Goal: Information Seeking & Learning: Learn about a topic

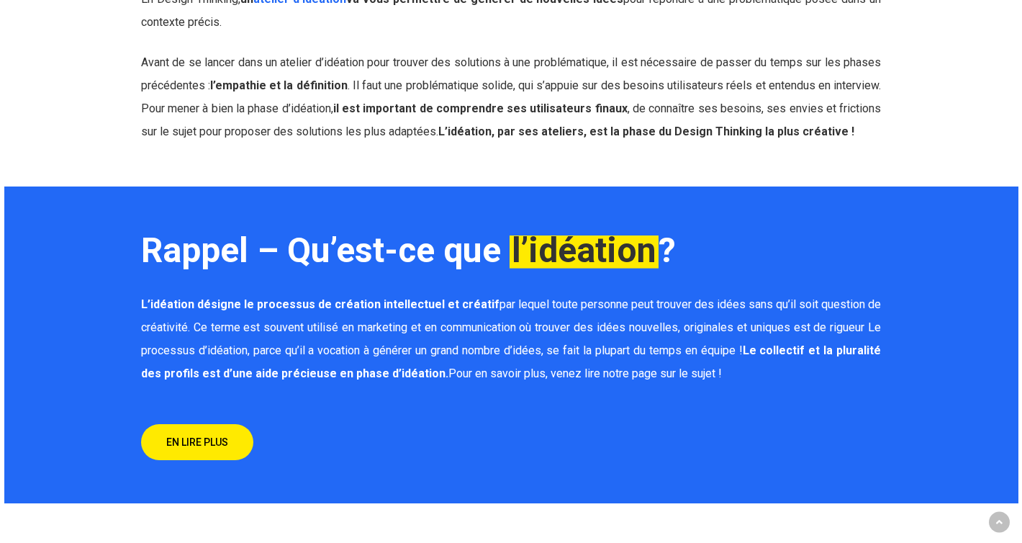
scroll to position [972, 0]
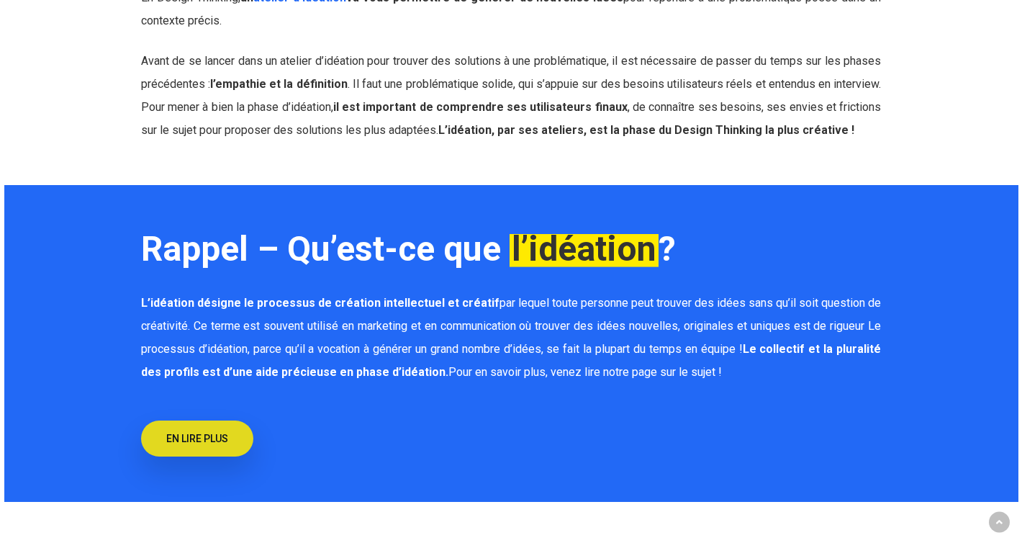
click at [191, 438] on span "EN LIRE PLUS" at bounding box center [197, 438] width 62 height 14
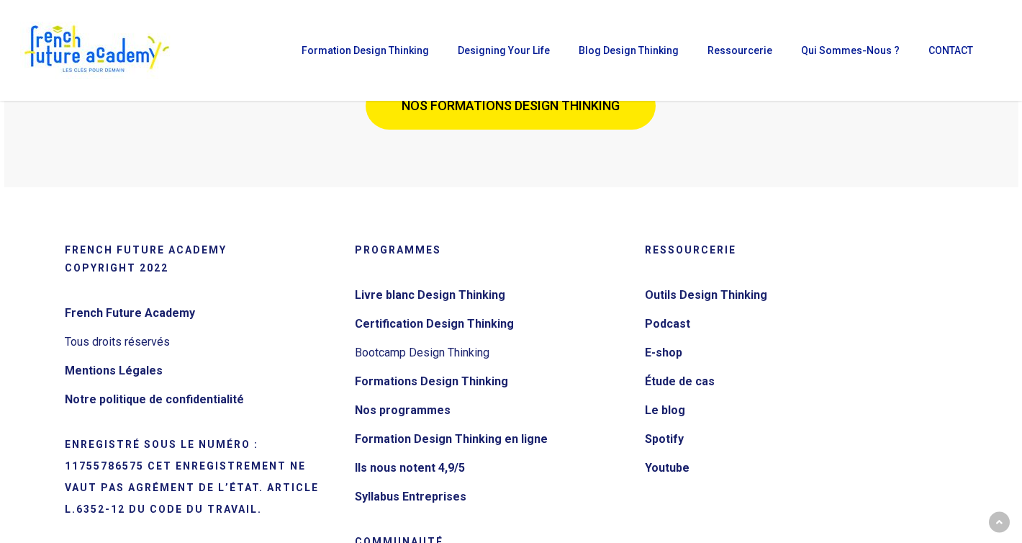
scroll to position [4991, 0]
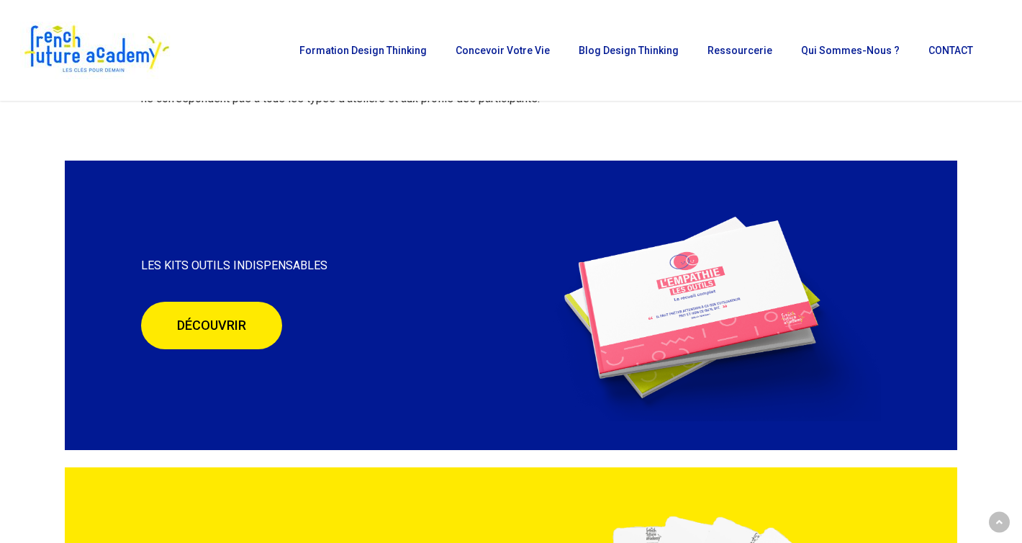
scroll to position [2788, 0]
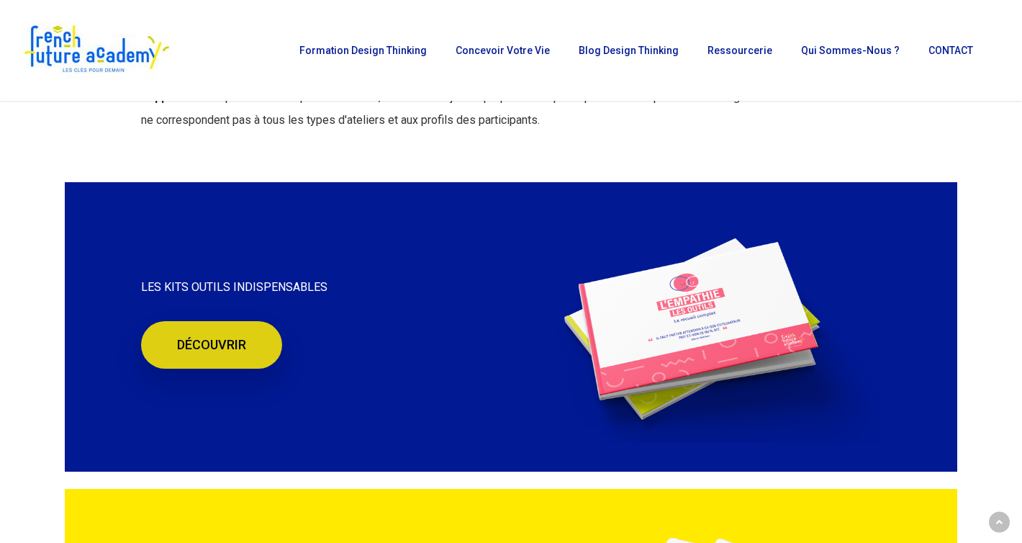
click at [229, 337] on font "DÉCOUVRIR" at bounding box center [211, 344] width 69 height 15
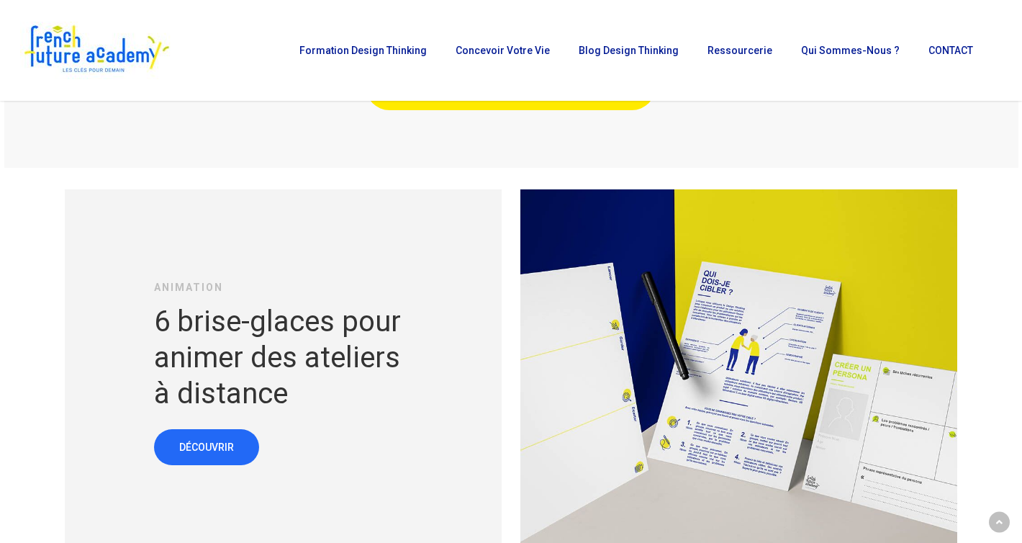
scroll to position [5335, 0]
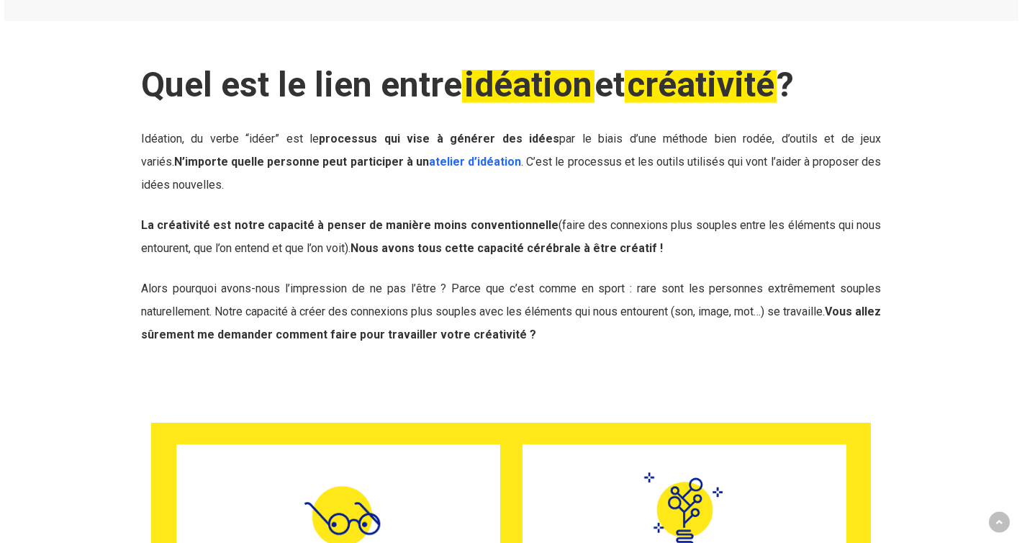
scroll to position [1052, 0]
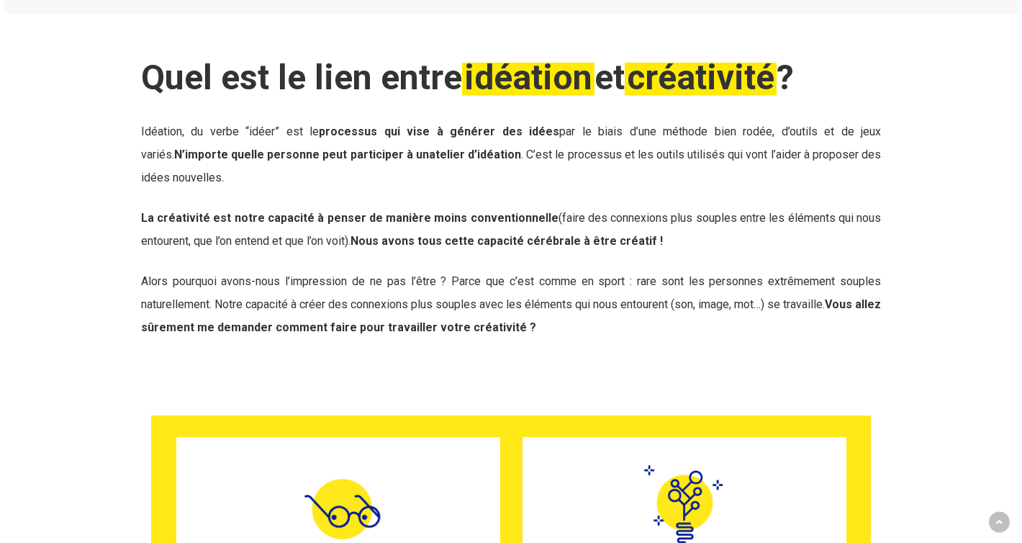
click at [429, 157] on link "atelier d’idéation" at bounding box center [475, 155] width 92 height 14
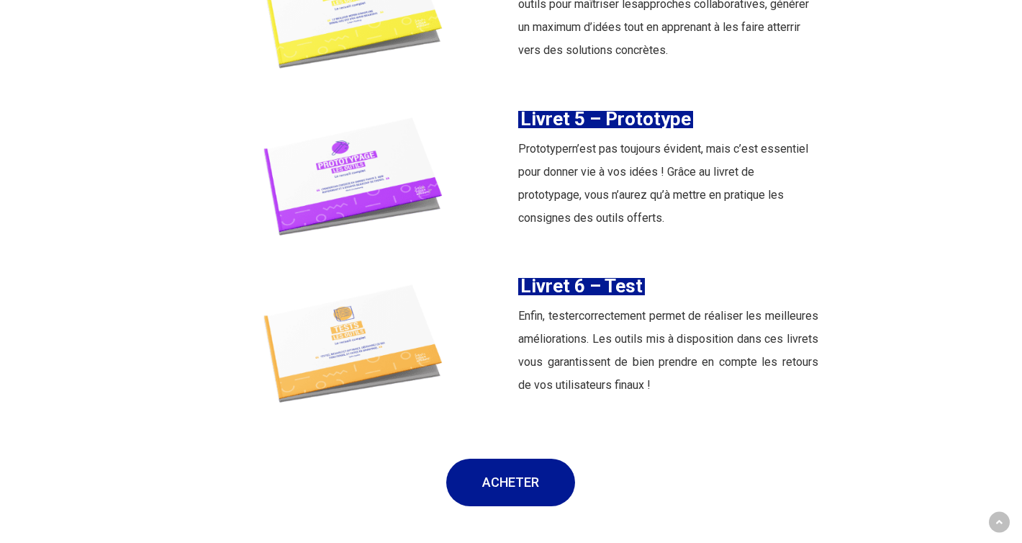
scroll to position [2448, 0]
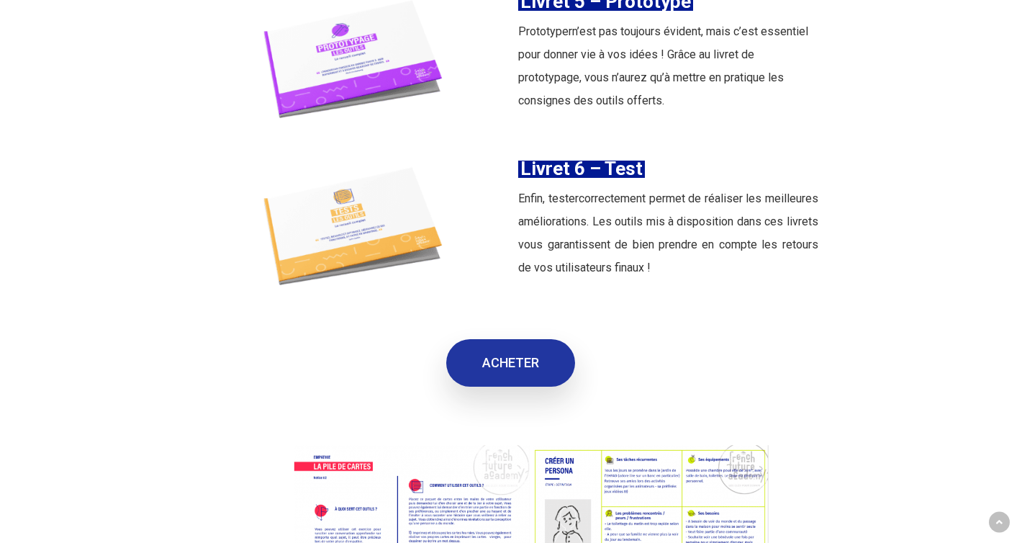
click at [500, 357] on link "ACHETER" at bounding box center [510, 363] width 129 height 48
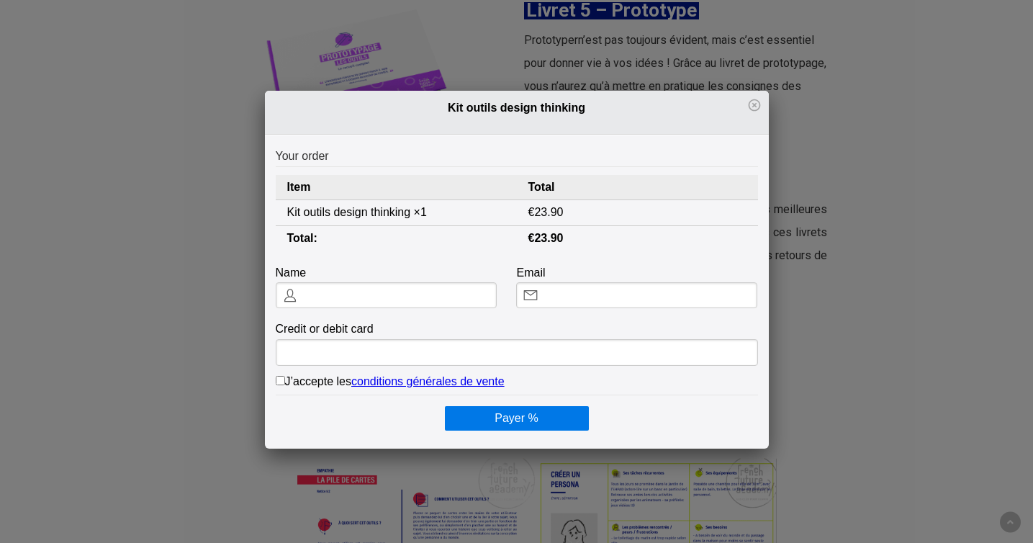
scroll to position [0, 0]
click at [748, 105] on icon at bounding box center [754, 105] width 12 height 12
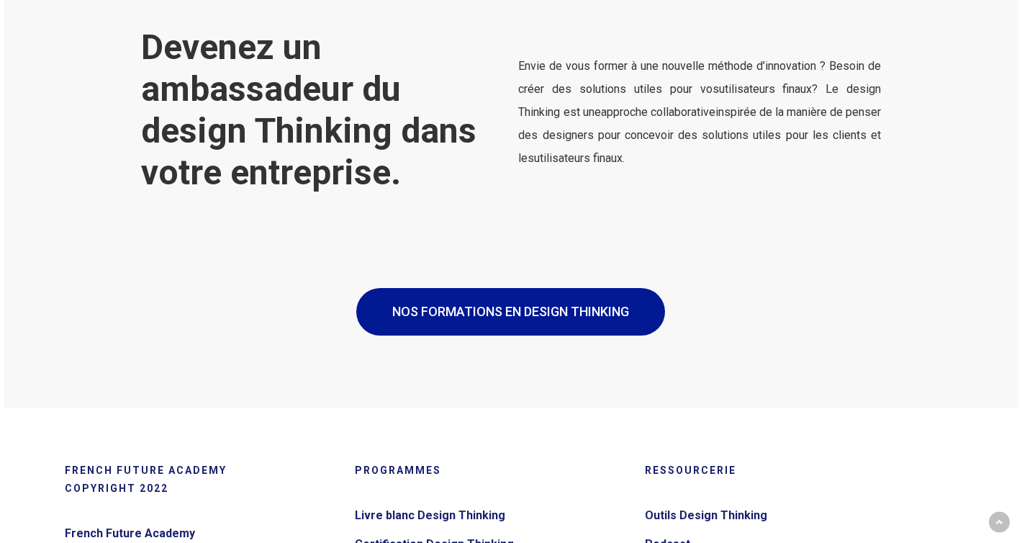
scroll to position [3324, 0]
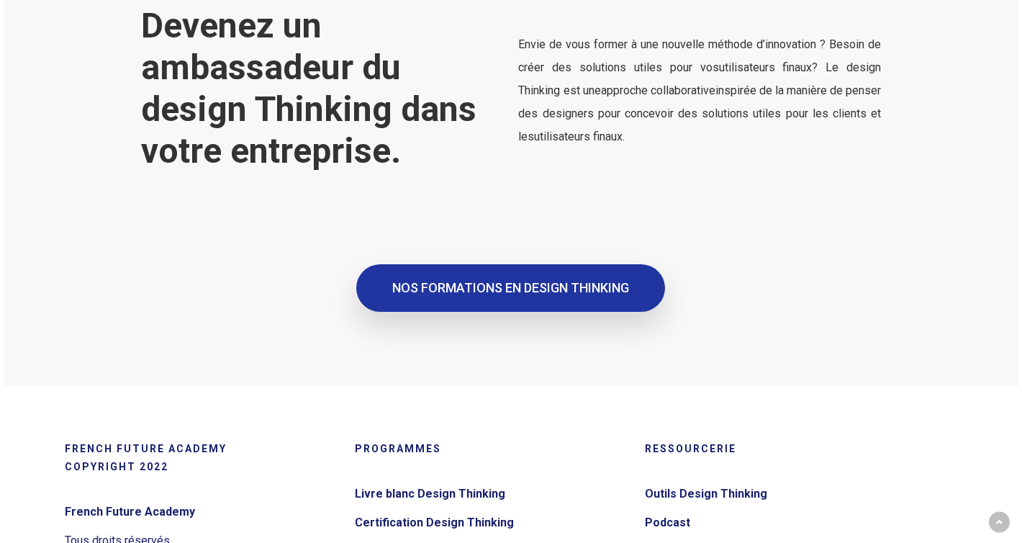
click at [545, 281] on span "NOS FORMATIONS EN DESIGN THINKING" at bounding box center [510, 288] width 237 height 14
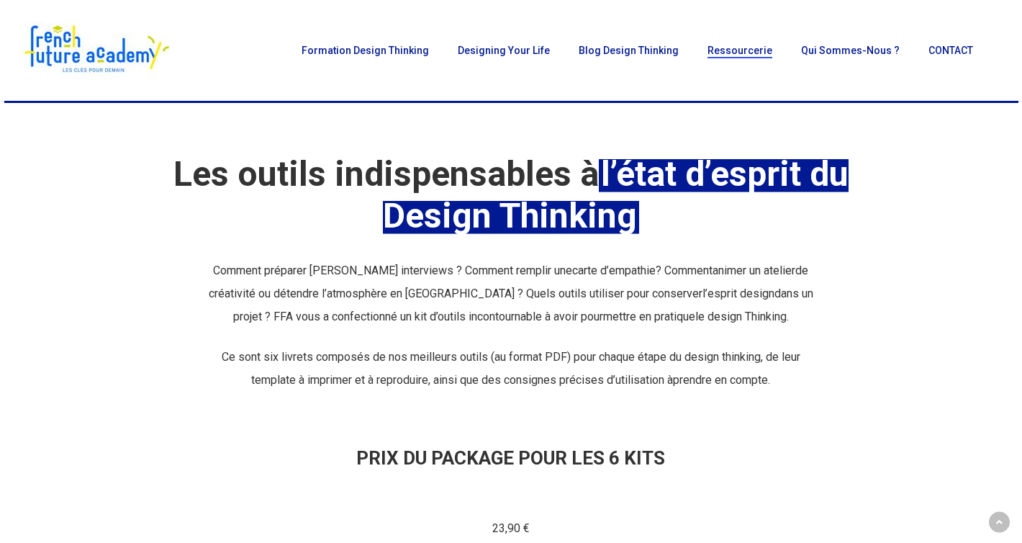
scroll to position [0, 0]
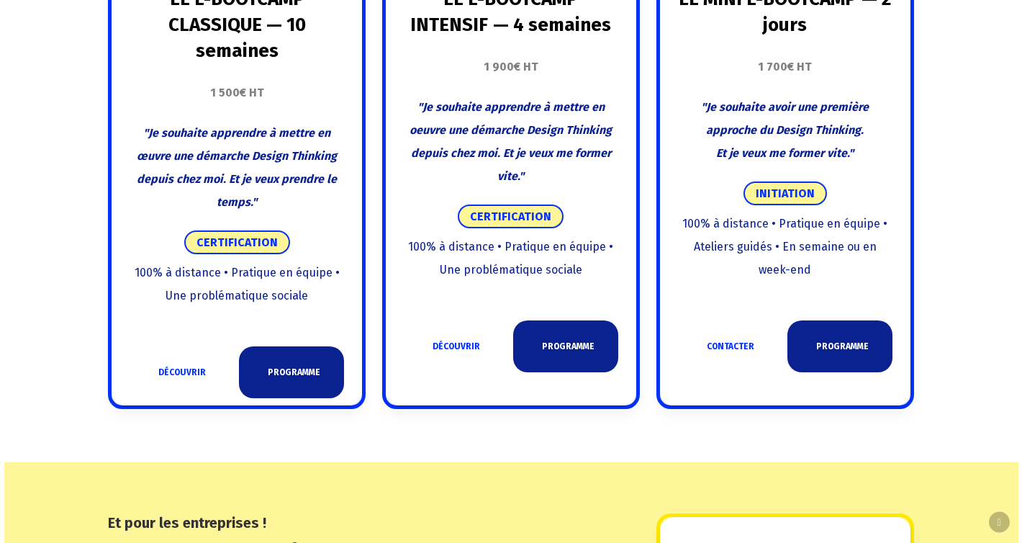
scroll to position [1035, 0]
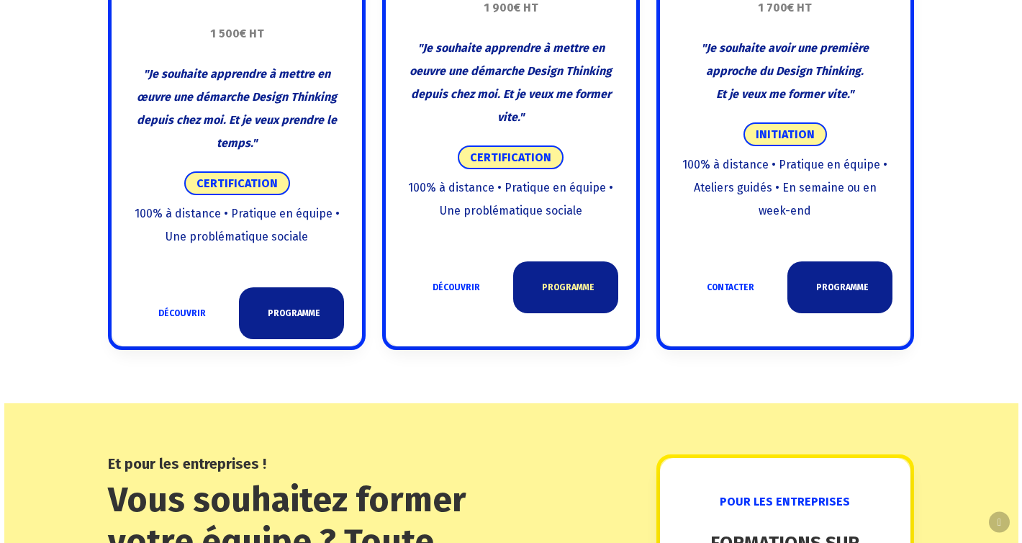
click at [560, 296] on link "PROGRAMME" at bounding box center [565, 287] width 105 height 52
click at [468, 289] on font "DÉCOUVRIR" at bounding box center [457, 287] width 48 height 10
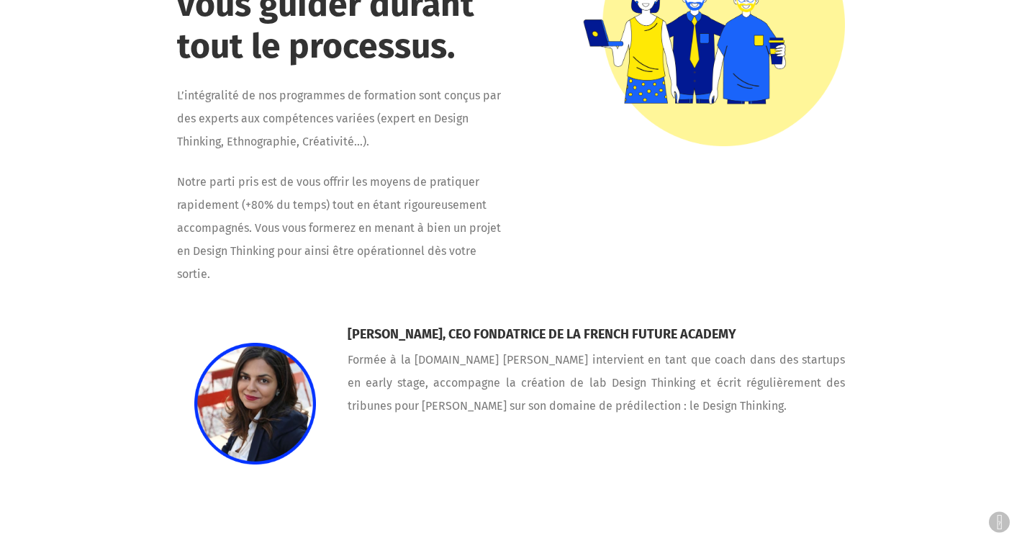
scroll to position [4781, 0]
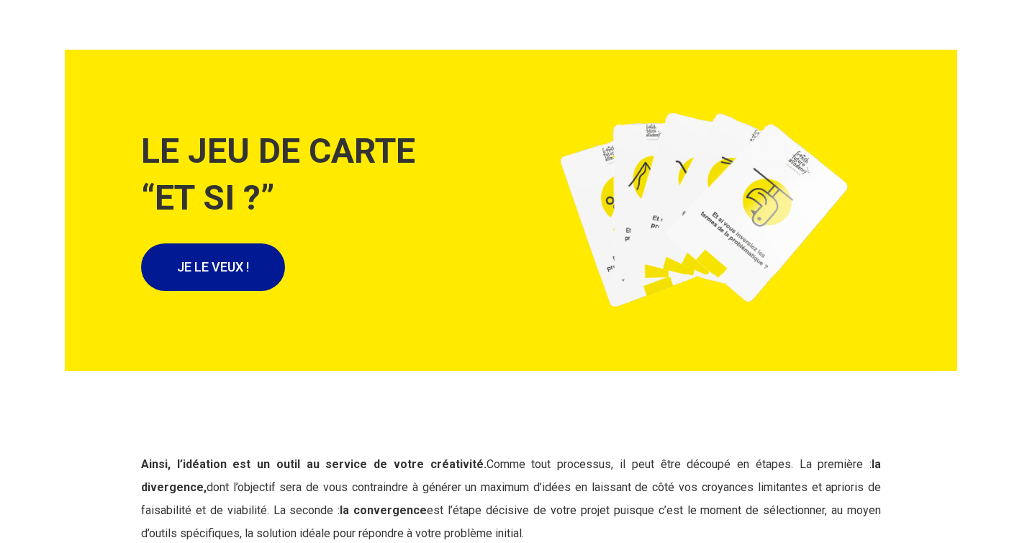
scroll to position [5682, 0]
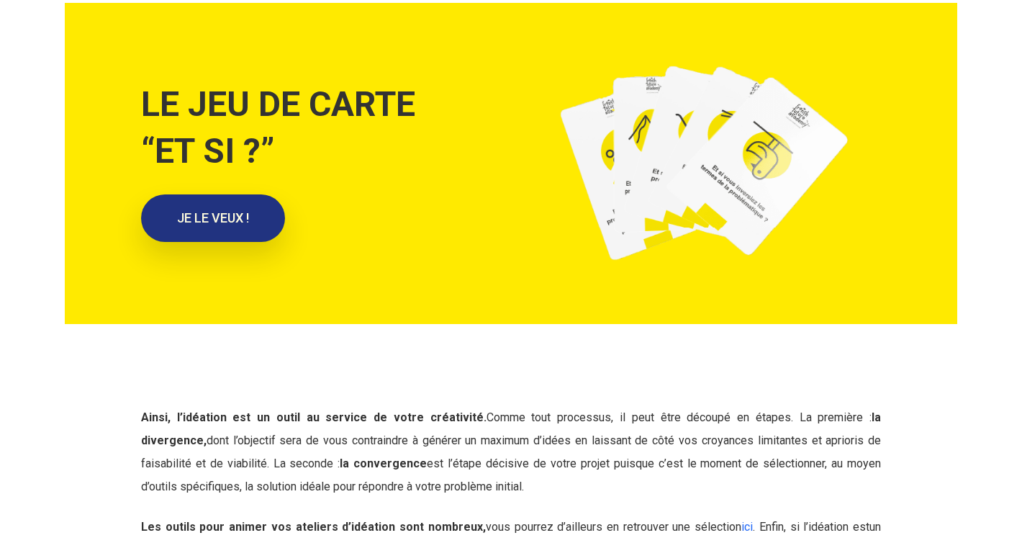
click at [243, 211] on span "JE LE VEUX !" at bounding box center [213, 218] width 72 height 14
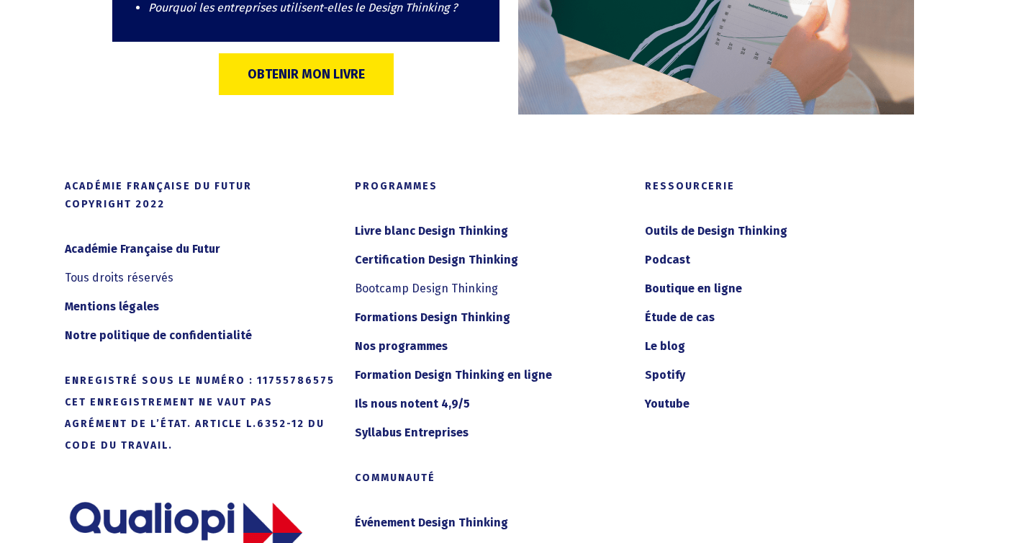
scroll to position [15259, 0]
